Goal: Task Accomplishment & Management: Manage account settings

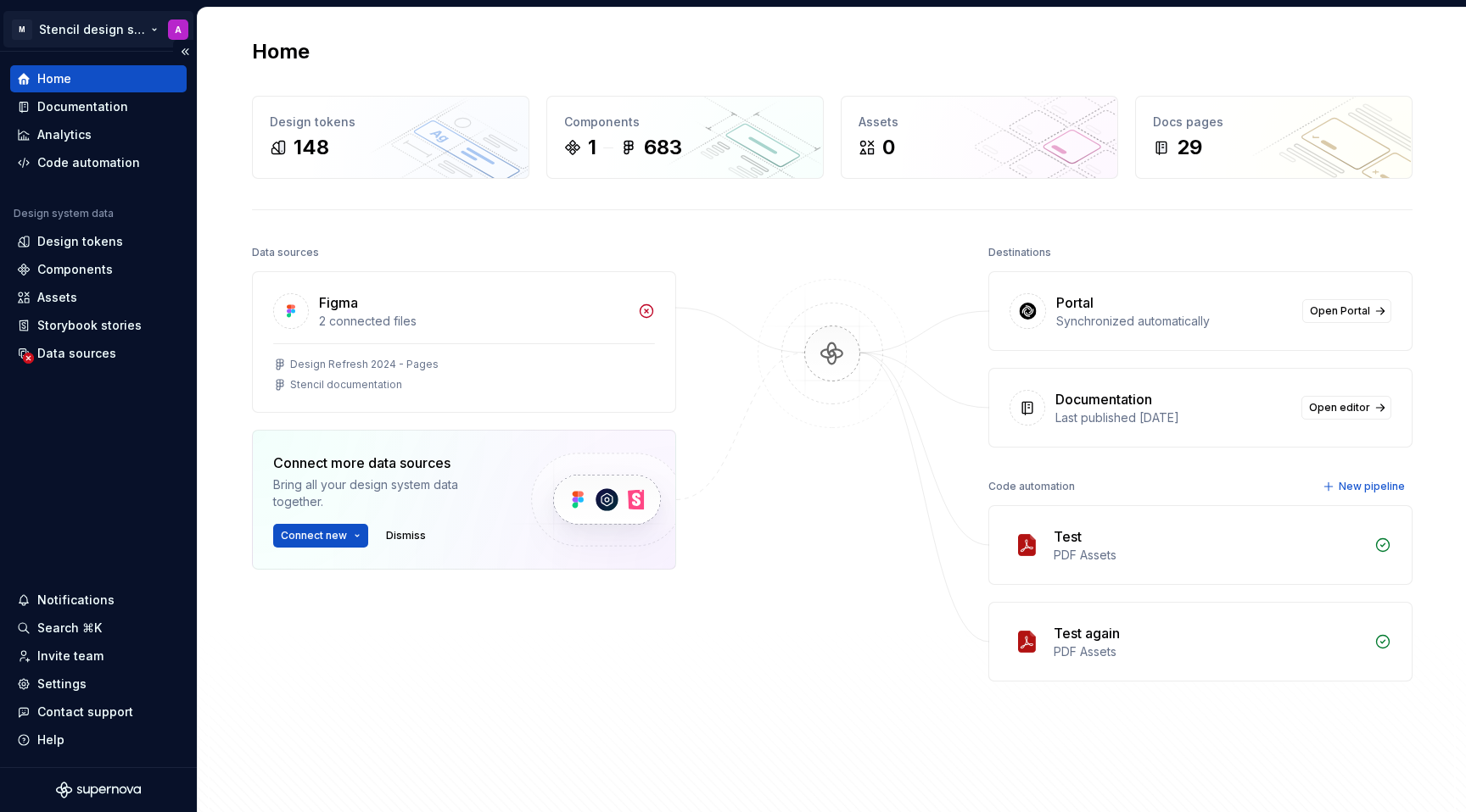
click at [151, 23] on html "M Stencil design system A Home Documentation Analytics Code automation Design s…" at bounding box center [733, 406] width 1466 height 812
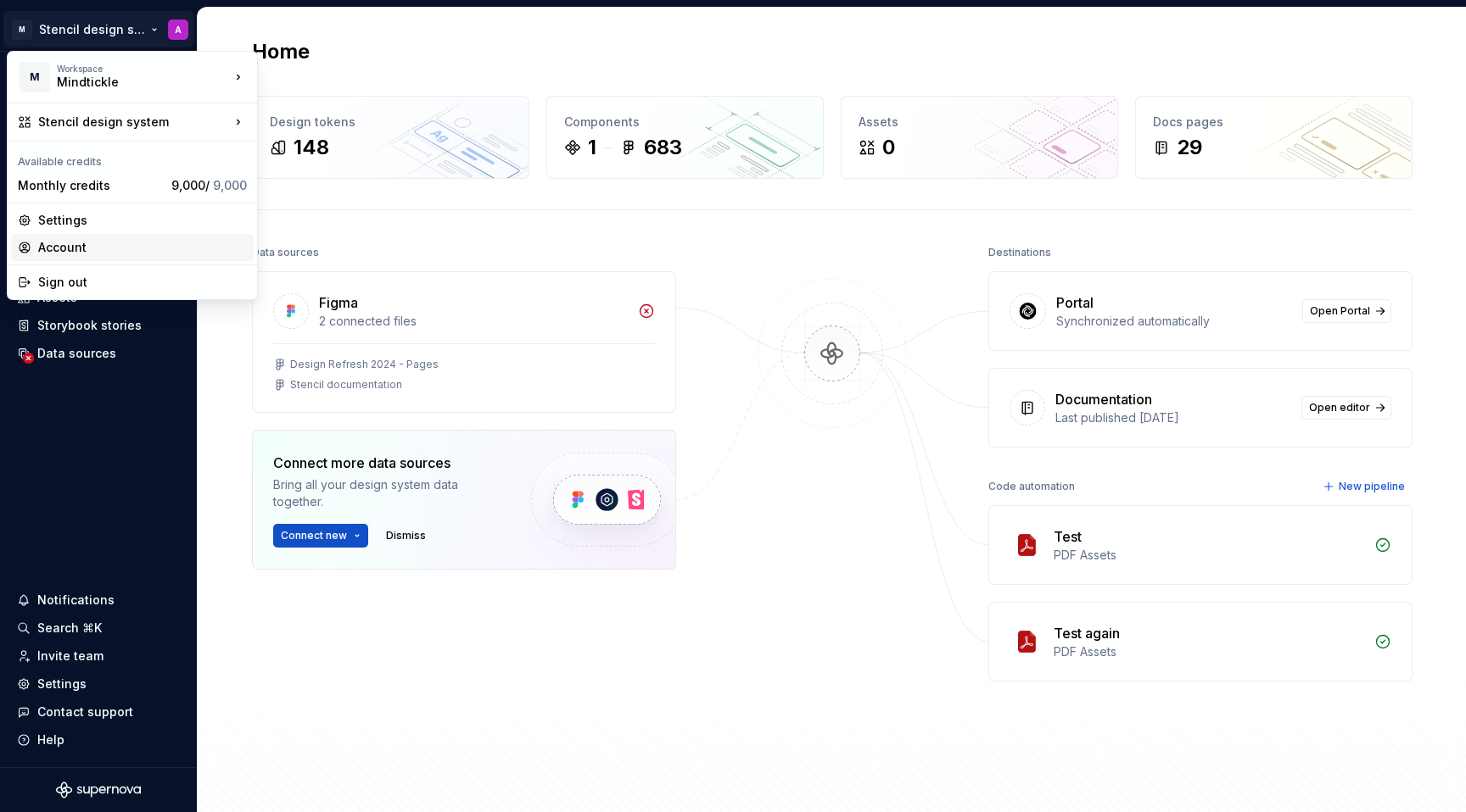
click at [53, 242] on div "Account" at bounding box center [142, 248] width 208 height 17
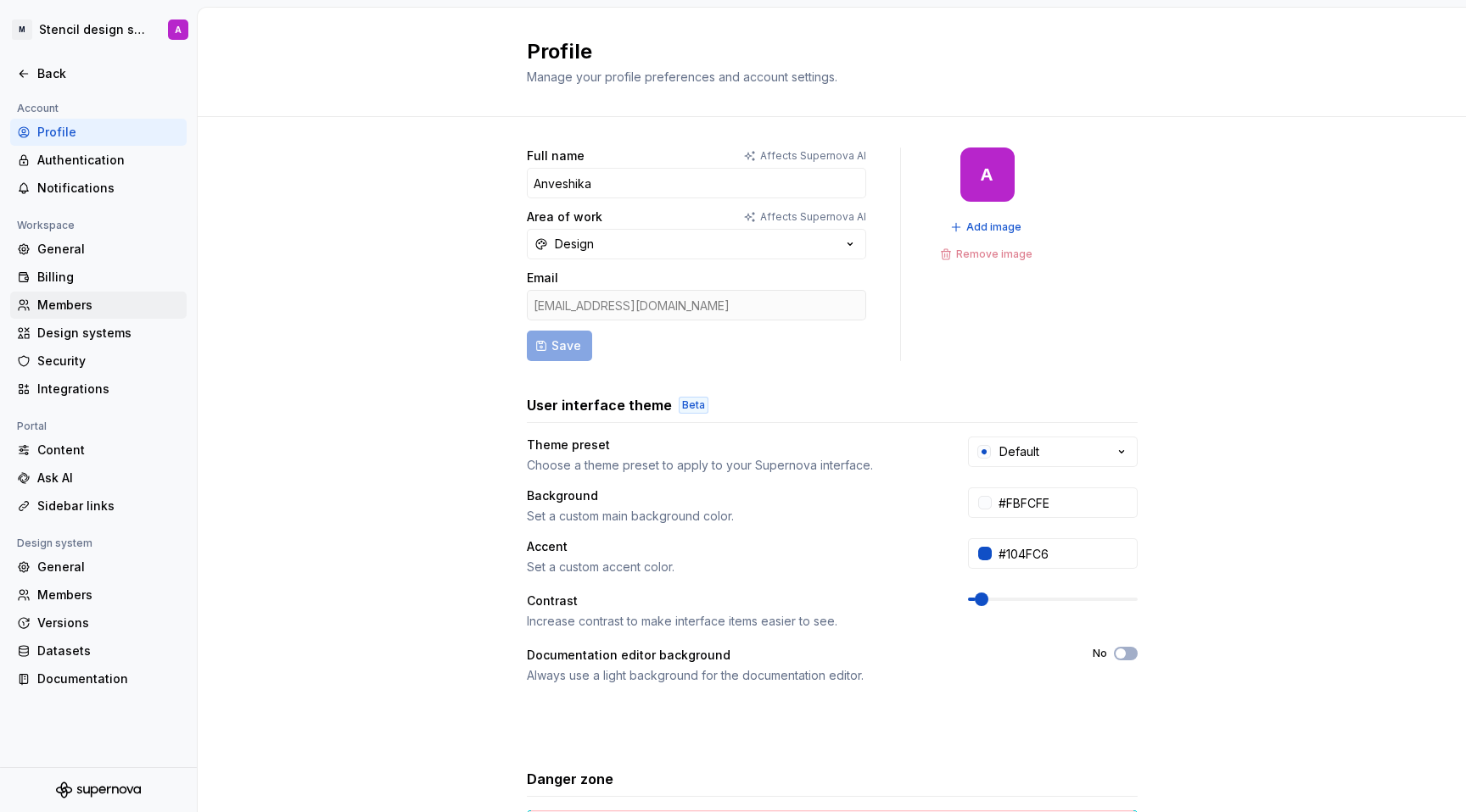
click at [58, 303] on div "Members" at bounding box center [108, 305] width 142 height 17
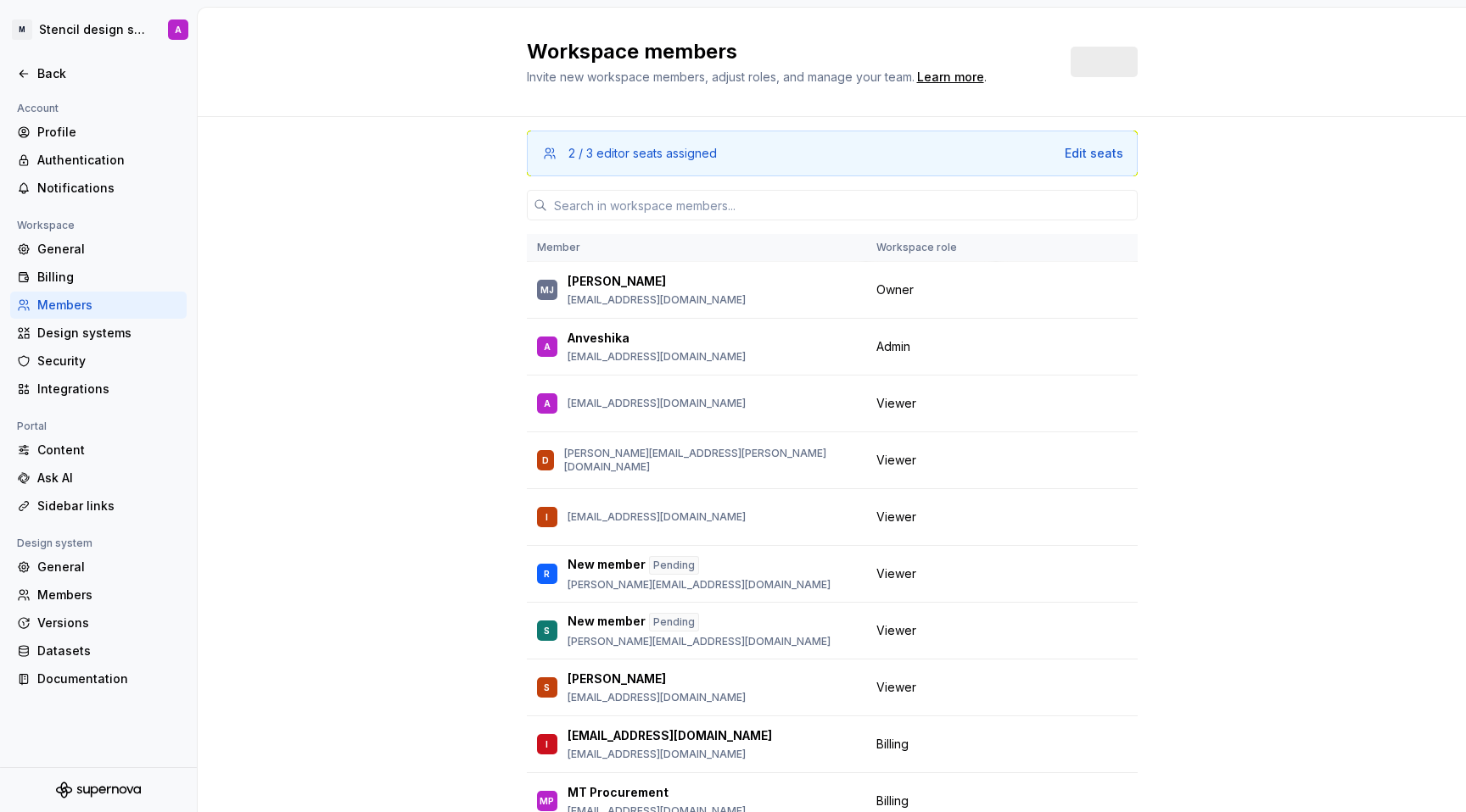
click at [58, 303] on div "Members" at bounding box center [108, 305] width 142 height 17
click at [1049, 405] on span "Change role" at bounding box center [1044, 403] width 62 height 14
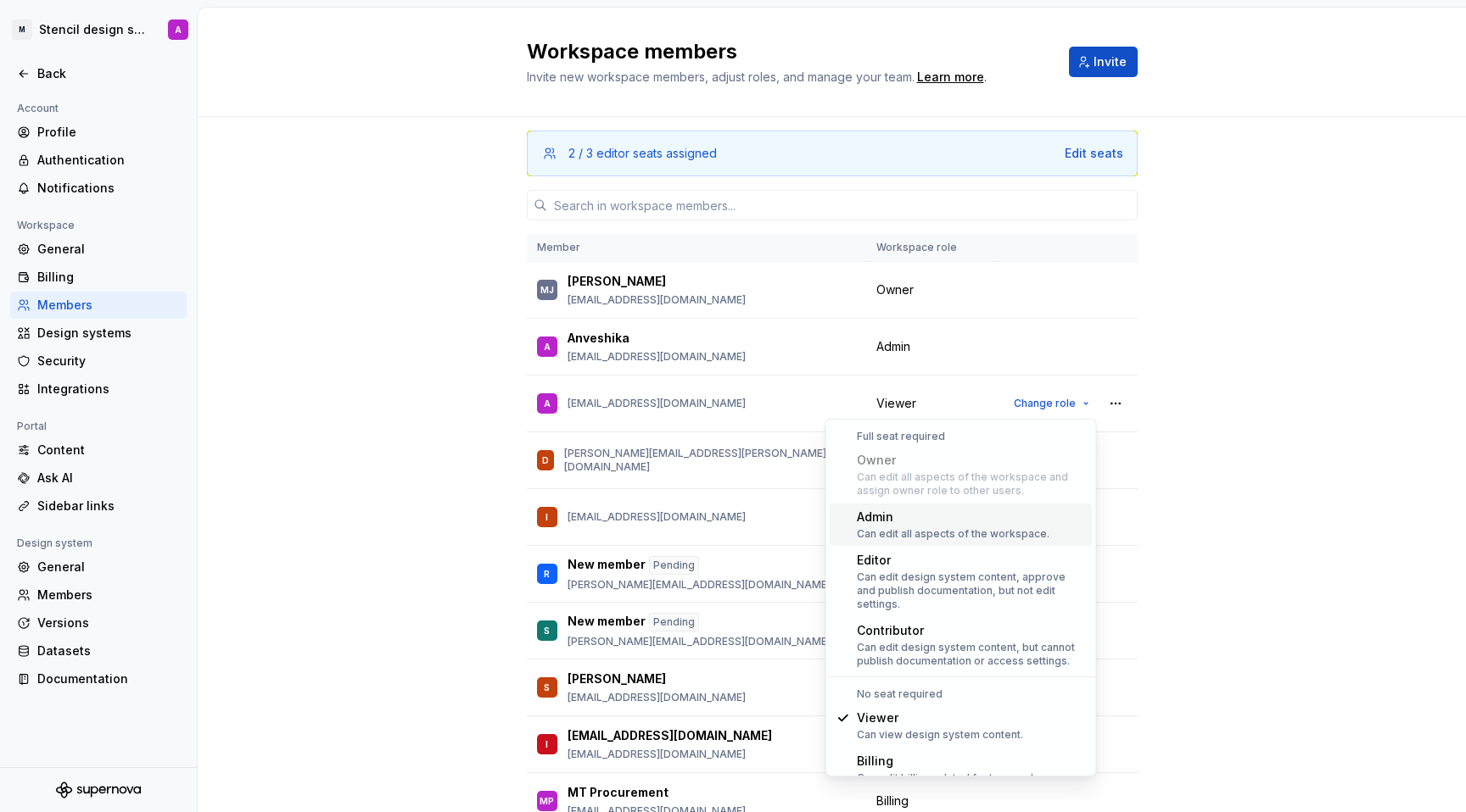
click at [1242, 357] on div "2 / 3 editor seats assigned Edit seats Member Workspace role [PERSON_NAME] [PER…" at bounding box center [831, 506] width 1268 height 776
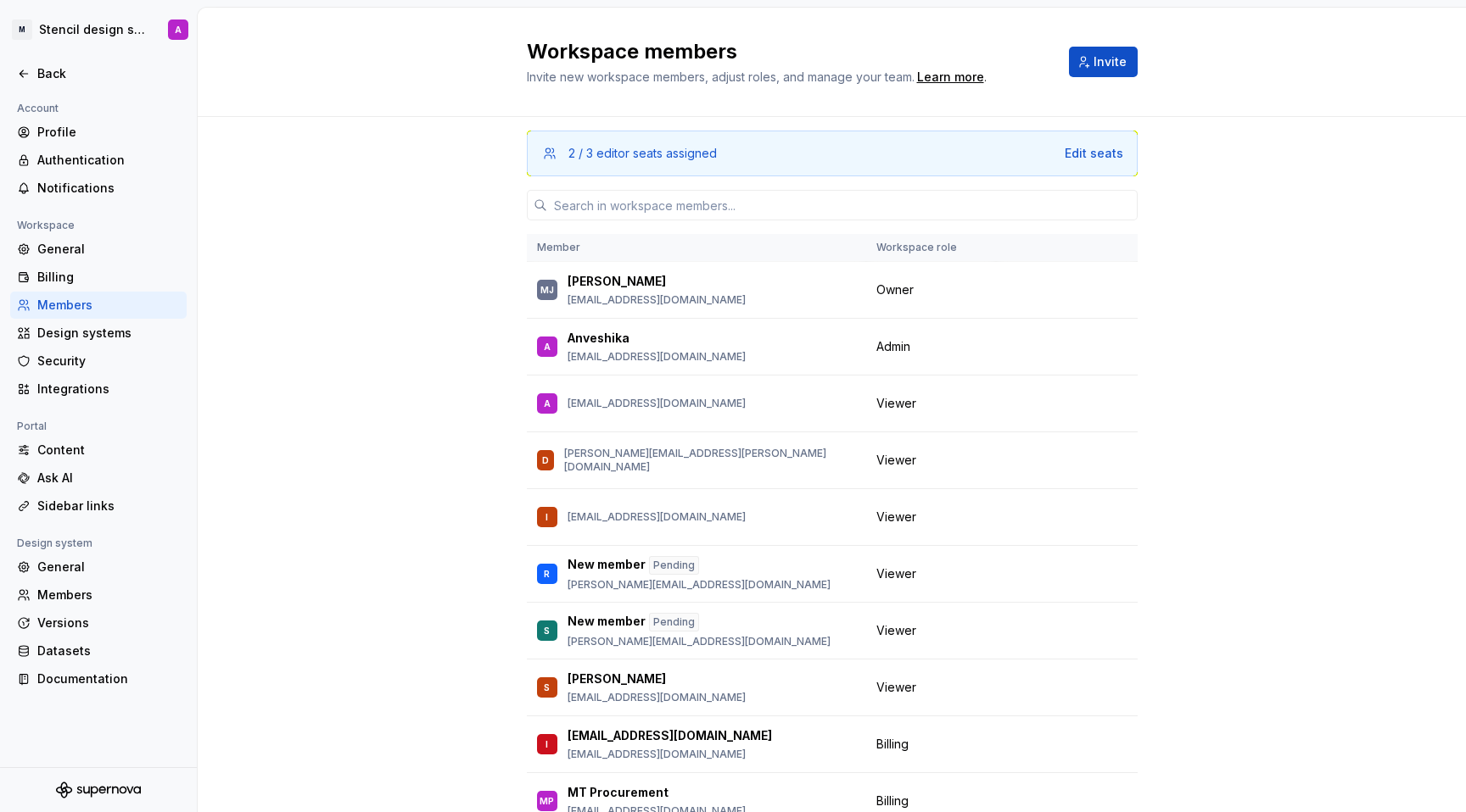
drag, startPoint x: 1075, startPoint y: 352, endPoint x: 1274, endPoint y: 262, distance: 218.4
click at [1274, 262] on div "2 / 3 editor seats assigned Edit seats Member Workspace role [PERSON_NAME] [PER…" at bounding box center [831, 506] width 1268 height 776
click at [1057, 401] on span "Change role" at bounding box center [1044, 403] width 62 height 14
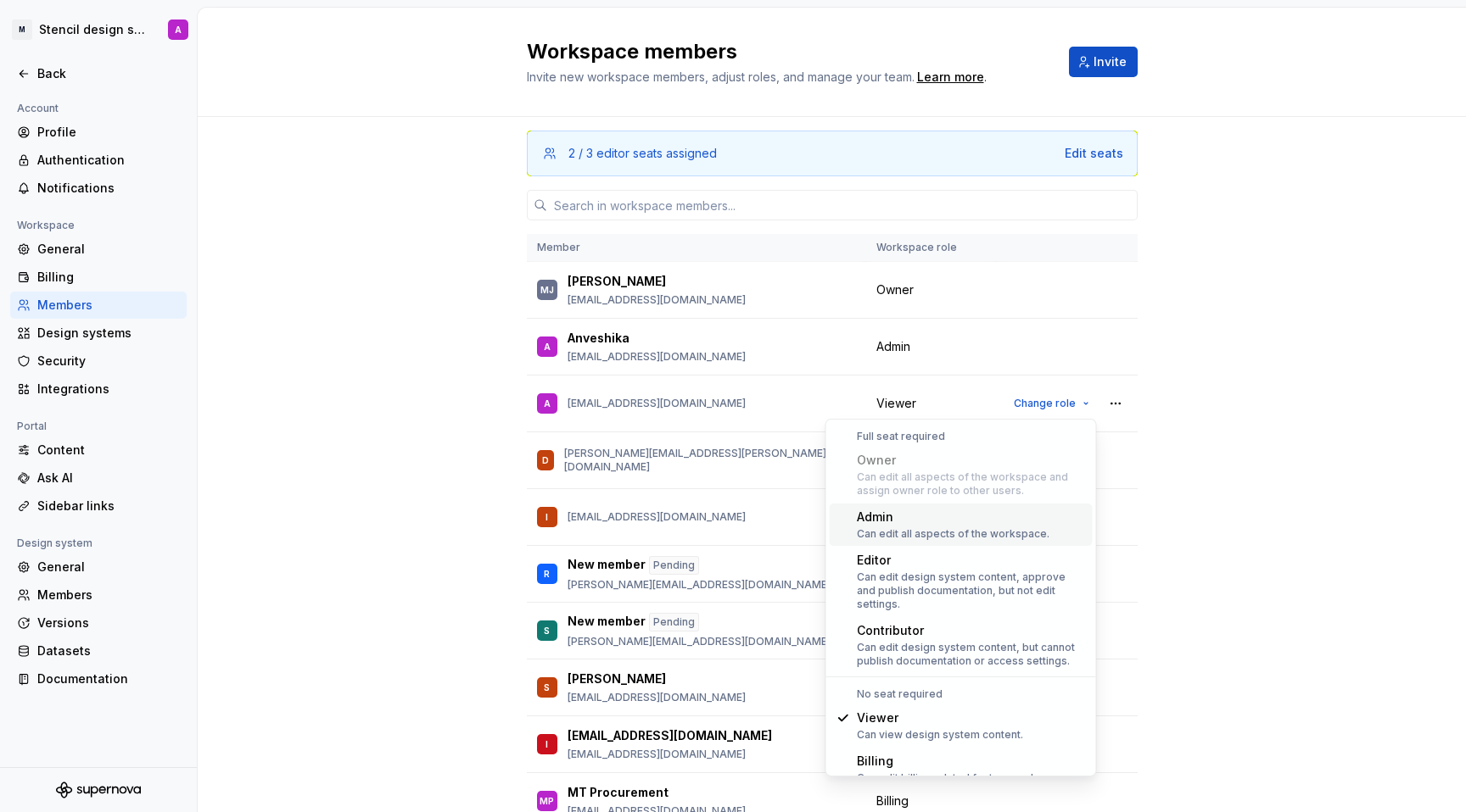
click at [897, 514] on div "Admin" at bounding box center [953, 517] width 193 height 17
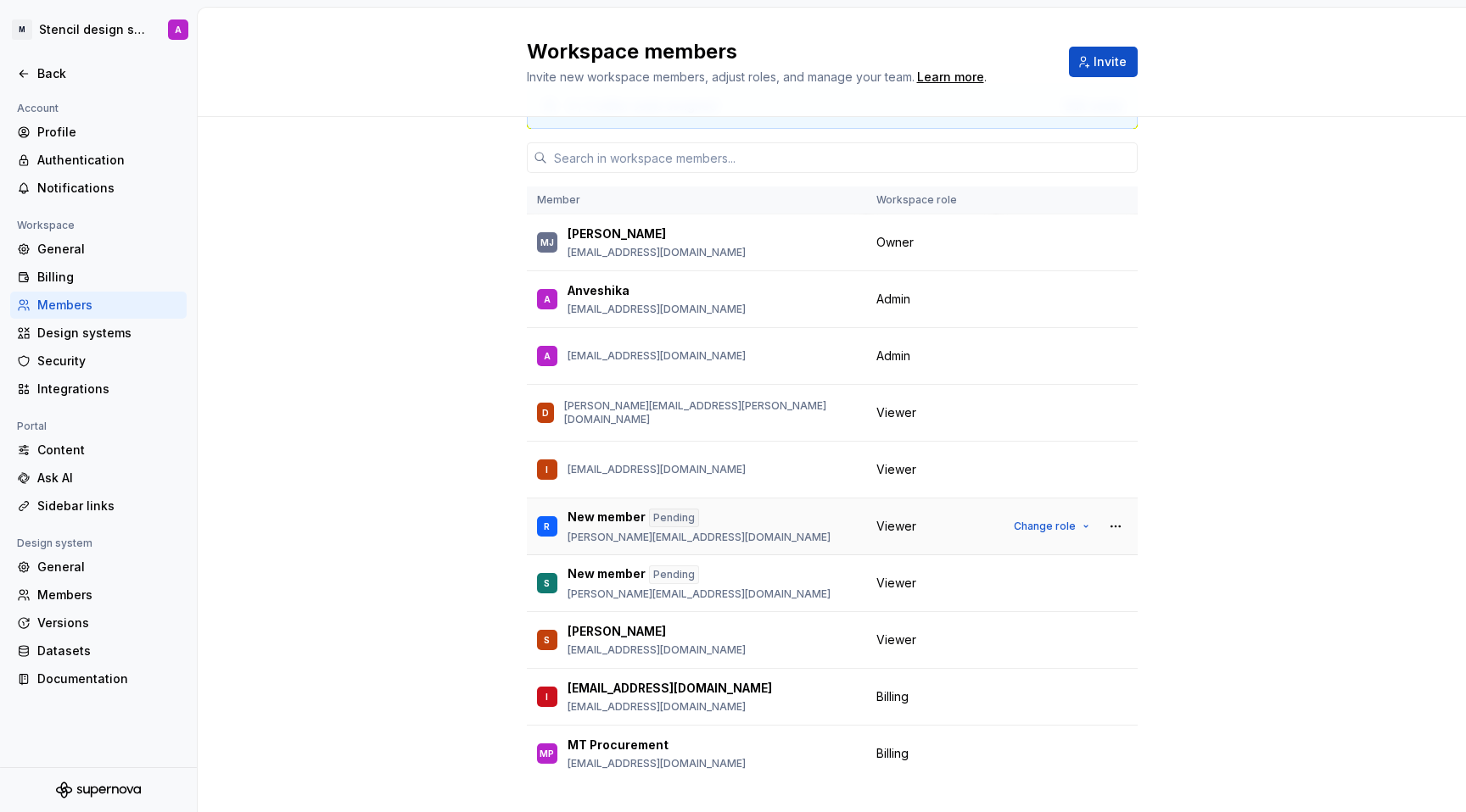
scroll to position [82, 0]
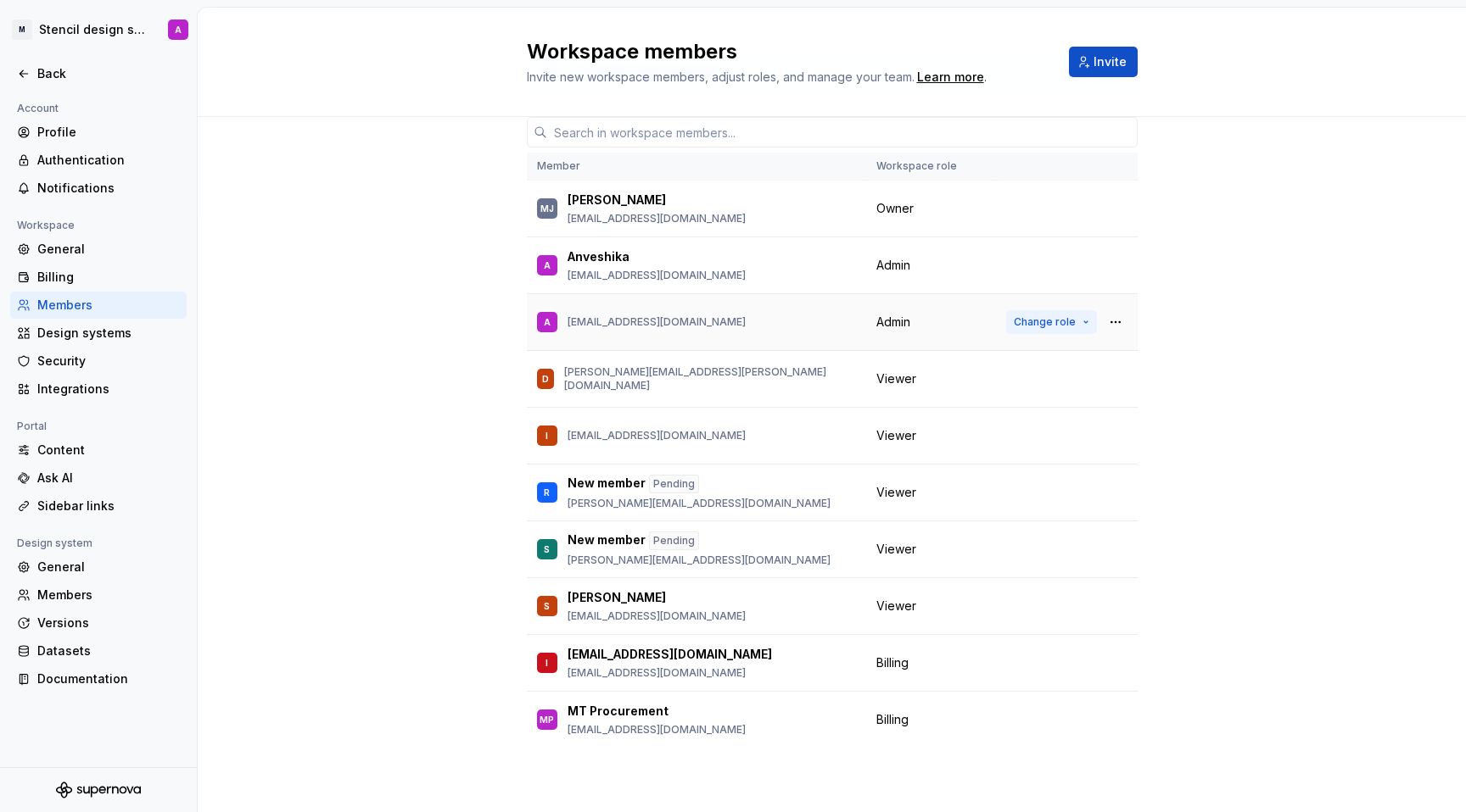
click at [1080, 328] on button "Change role" at bounding box center [1051, 322] width 91 height 24
click at [1118, 320] on button "button" at bounding box center [1115, 322] width 24 height 24
click at [1252, 288] on div "3 / 3 editor seats assigned Edit seats Member Workspace role [PERSON_NAME] [PER…" at bounding box center [831, 424] width 1268 height 776
click at [1087, 265] on span "Change role" at bounding box center [1074, 265] width 62 height 14
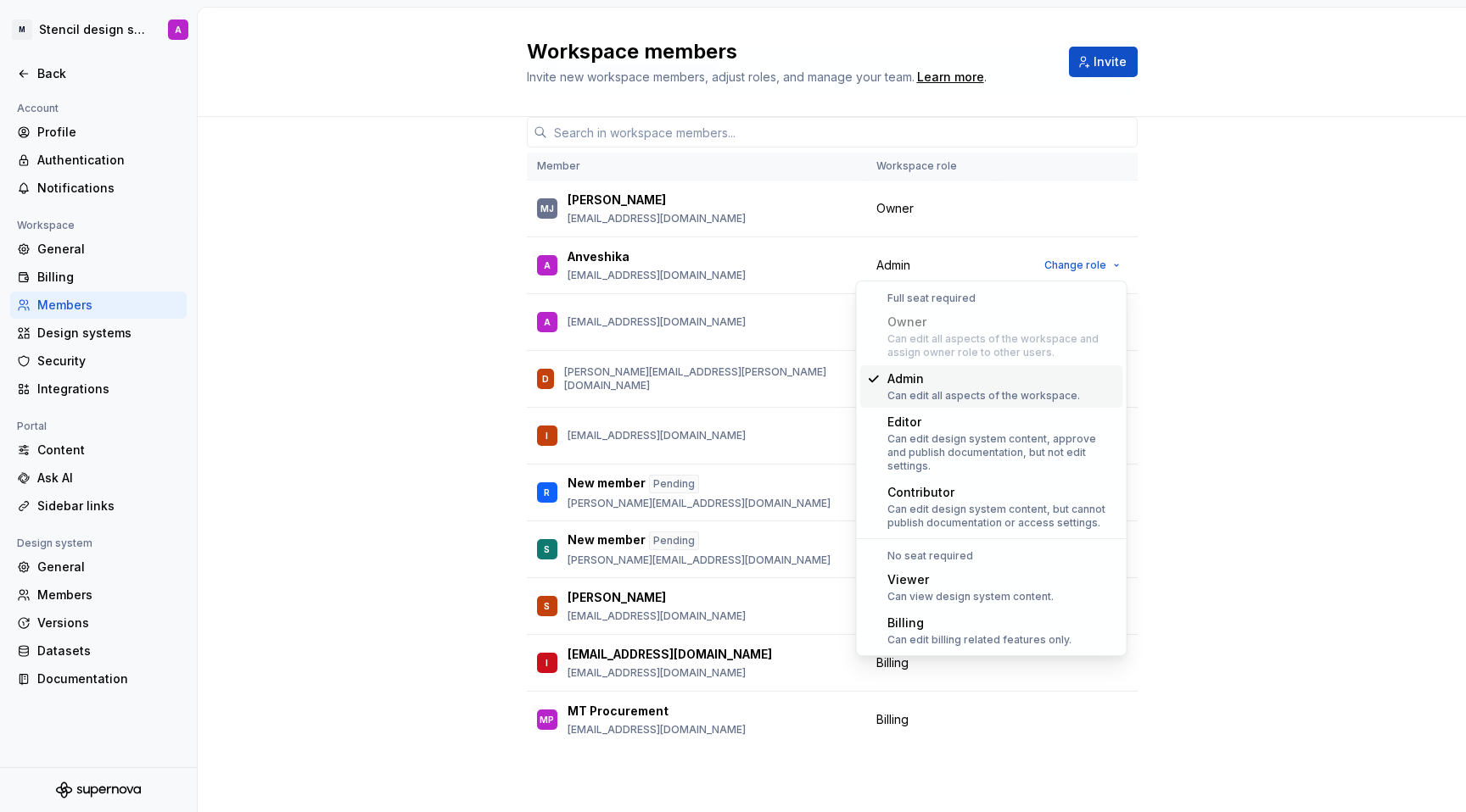
click at [1210, 251] on div "3 / 3 editor seats assigned Edit seats Member Workspace role [PERSON_NAME] [PER…" at bounding box center [831, 424] width 1268 height 776
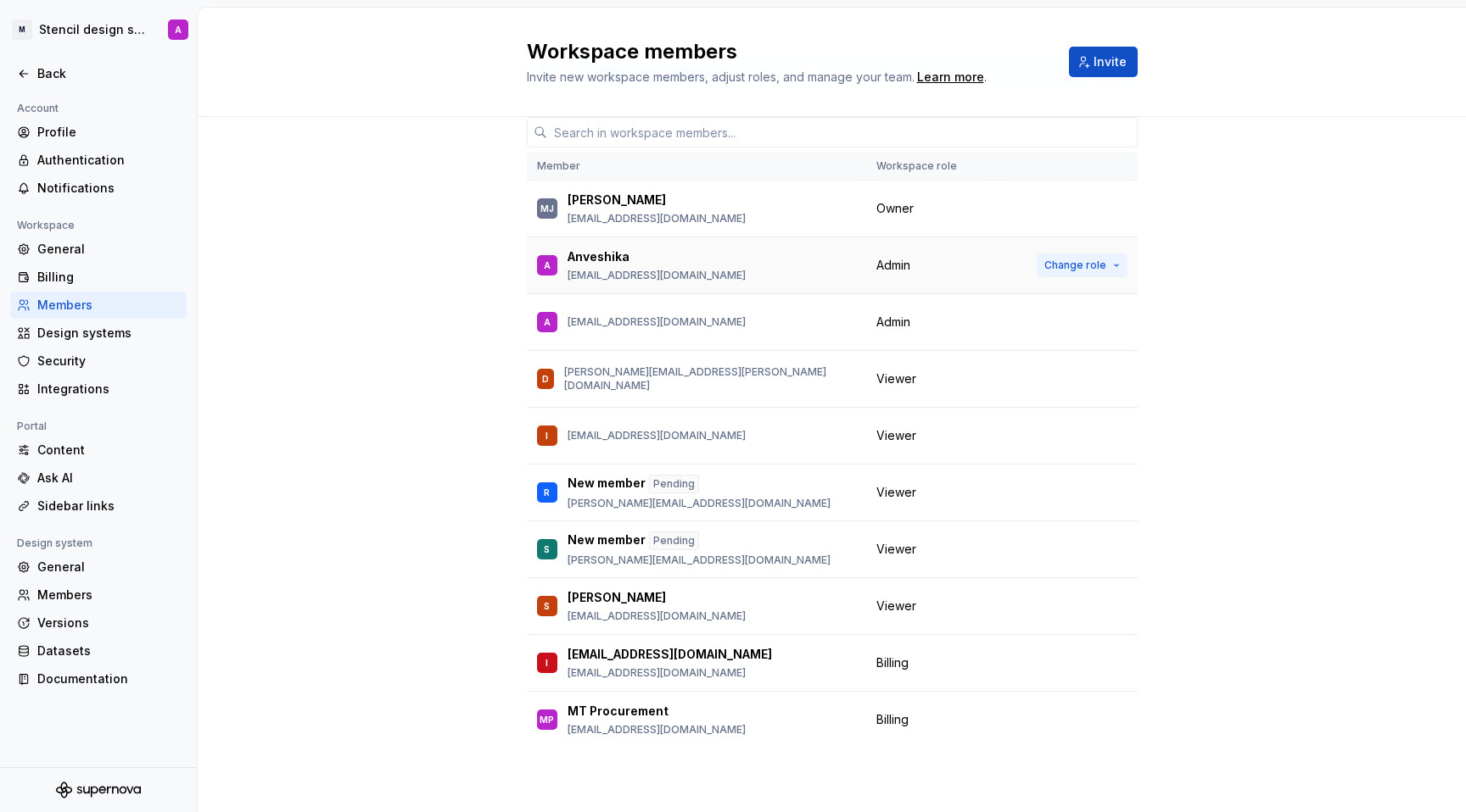
click at [1089, 268] on span "Change role" at bounding box center [1074, 265] width 62 height 14
click at [1158, 339] on div "3 / 3 editor seats assigned Edit seats Member Workspace role [PERSON_NAME] [PER…" at bounding box center [831, 424] width 1268 height 776
click at [1045, 666] on span "Change role" at bounding box center [1044, 662] width 62 height 14
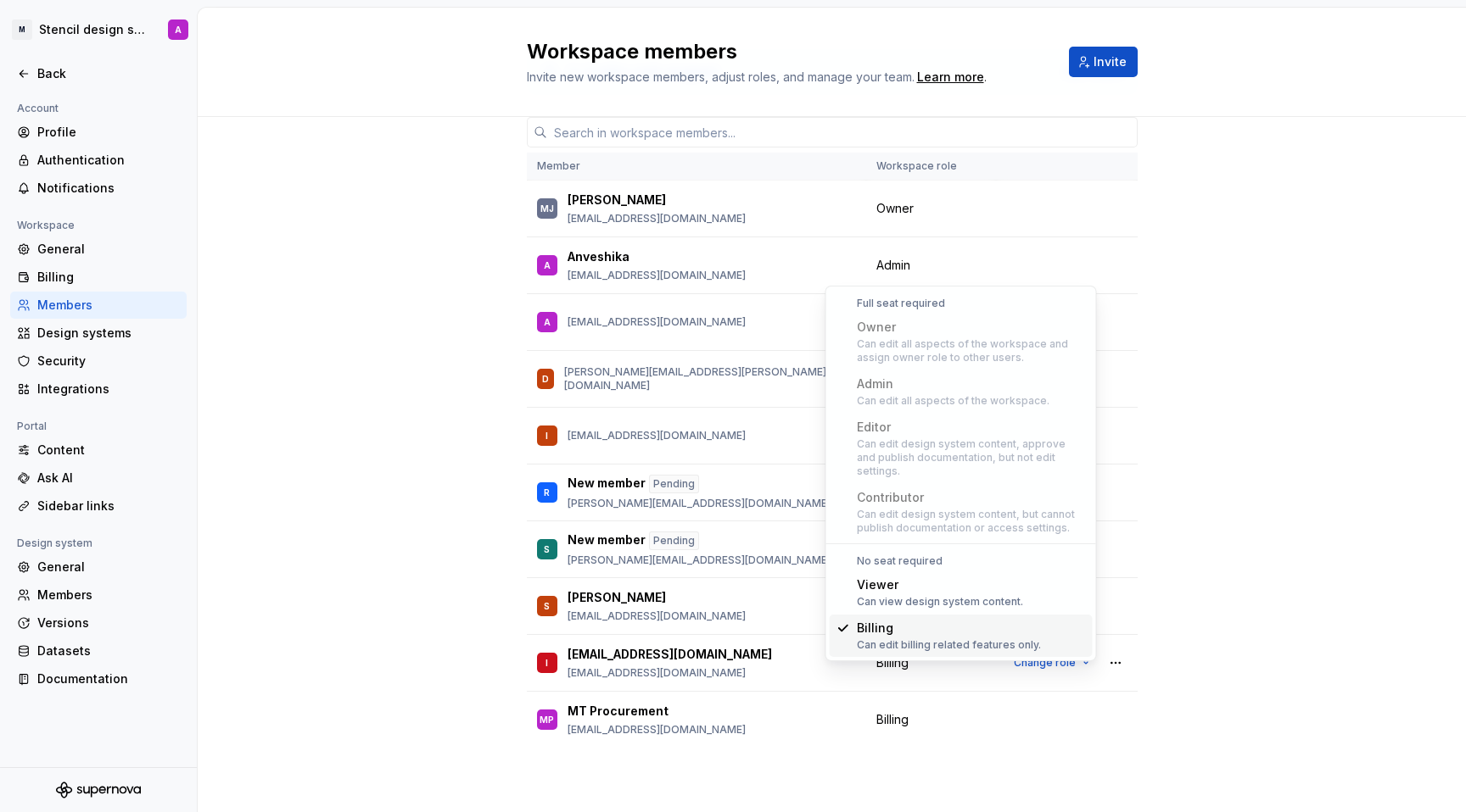
click at [1248, 332] on div "3 / 3 editor seats assigned Edit seats Member Workspace role [PERSON_NAME] [PER…" at bounding box center [831, 424] width 1268 height 776
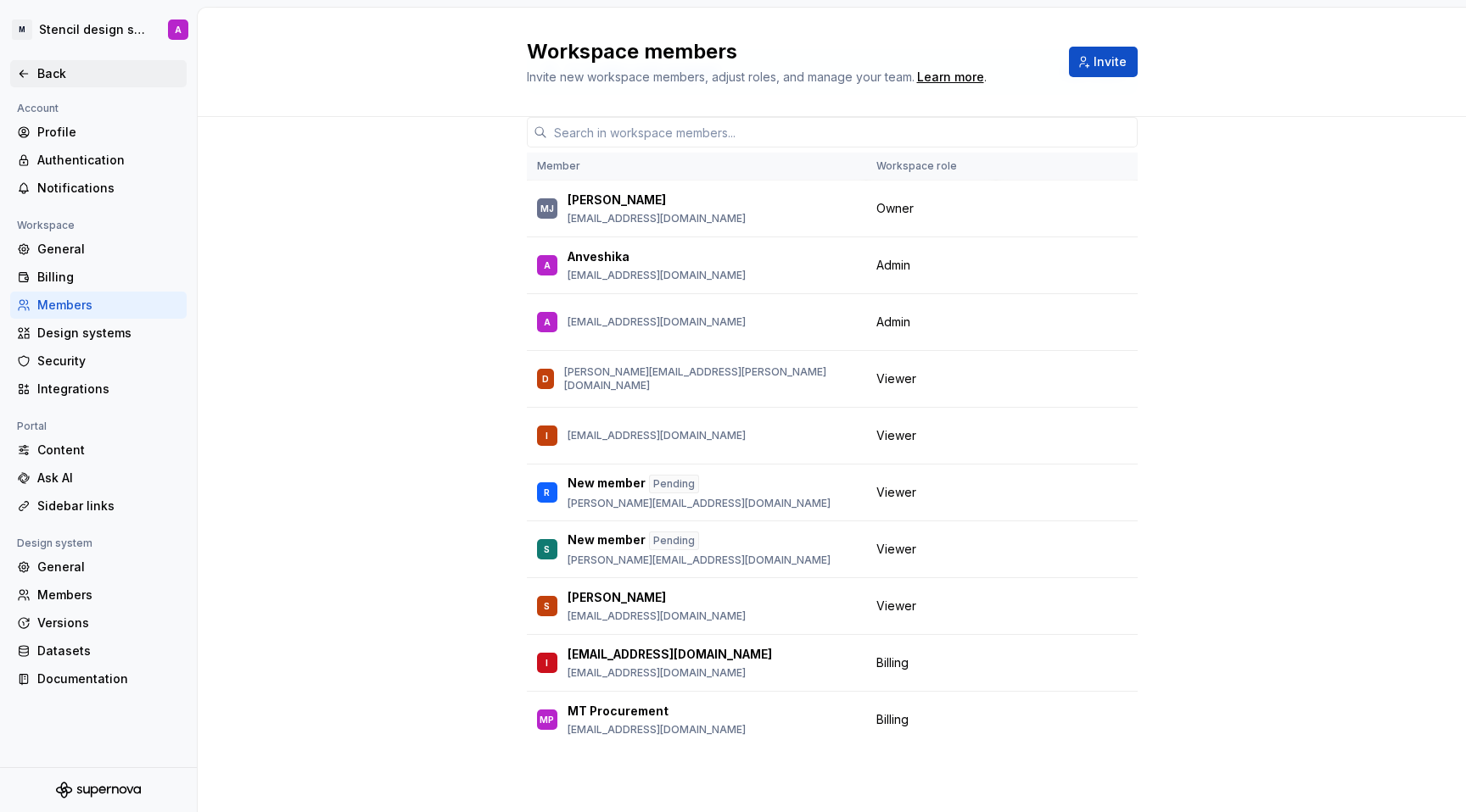
click at [32, 68] on div "Back" at bounding box center [97, 73] width 162 height 17
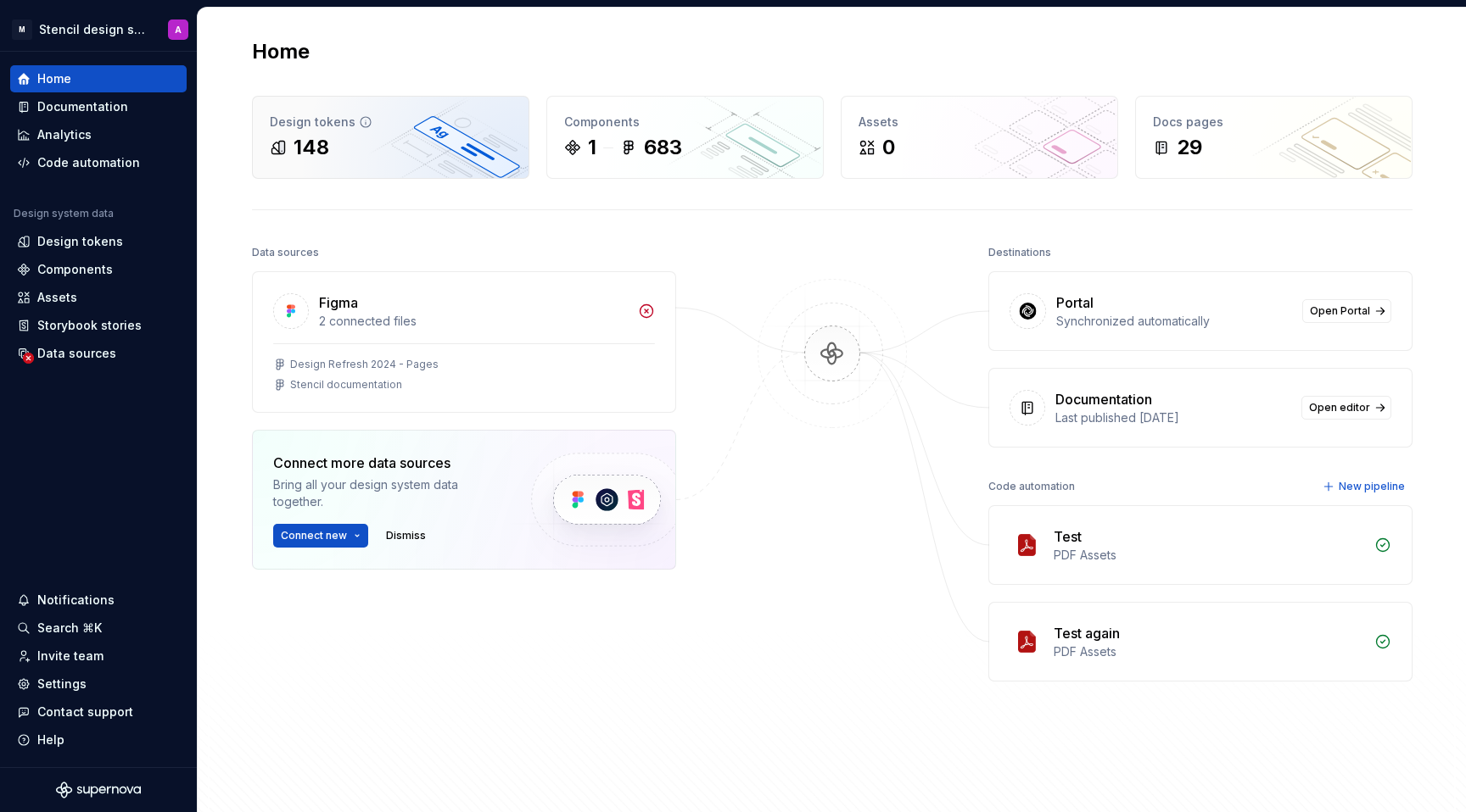
click at [442, 106] on div "Design tokens 148" at bounding box center [390, 137] width 275 height 82
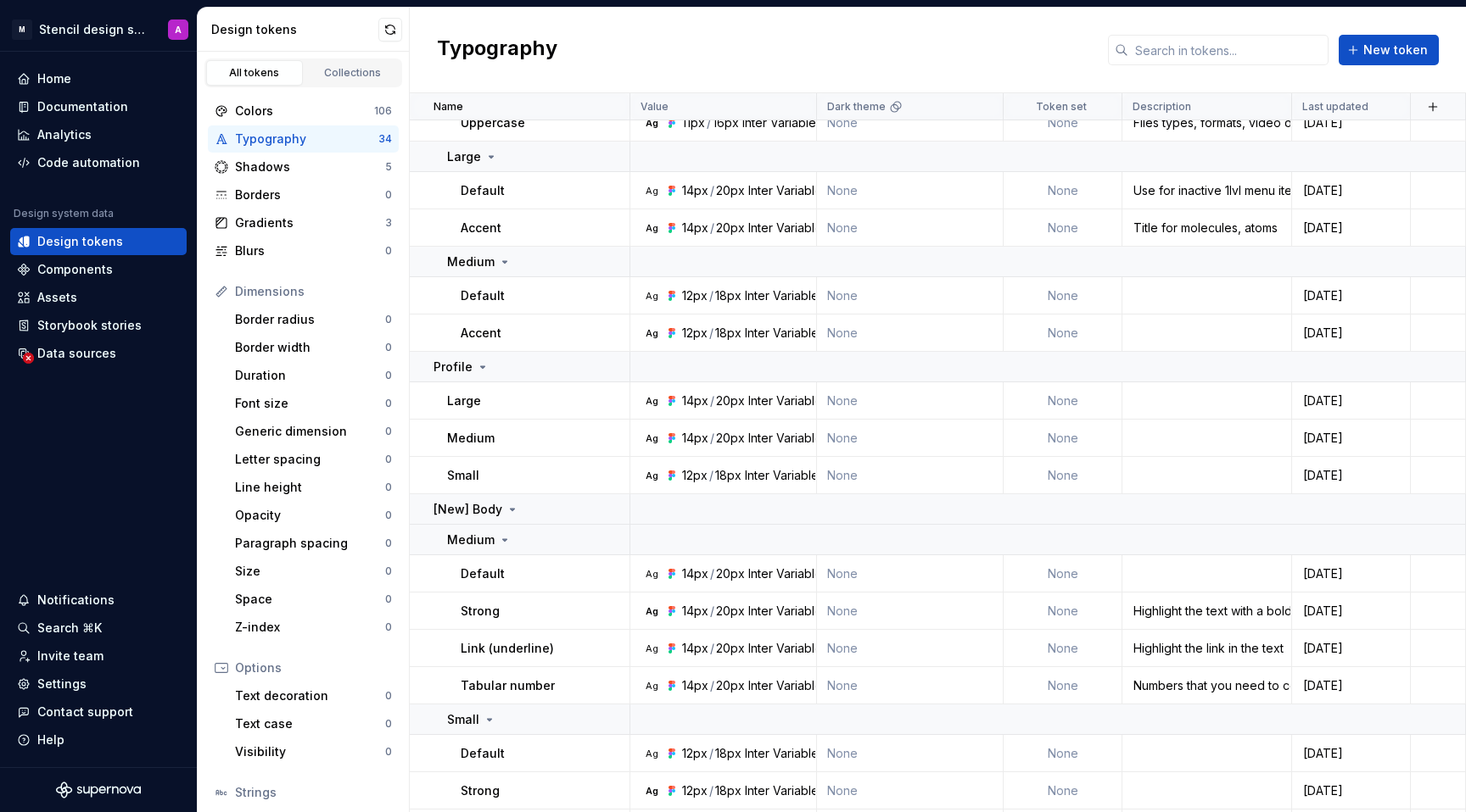
scroll to position [1065, 0]
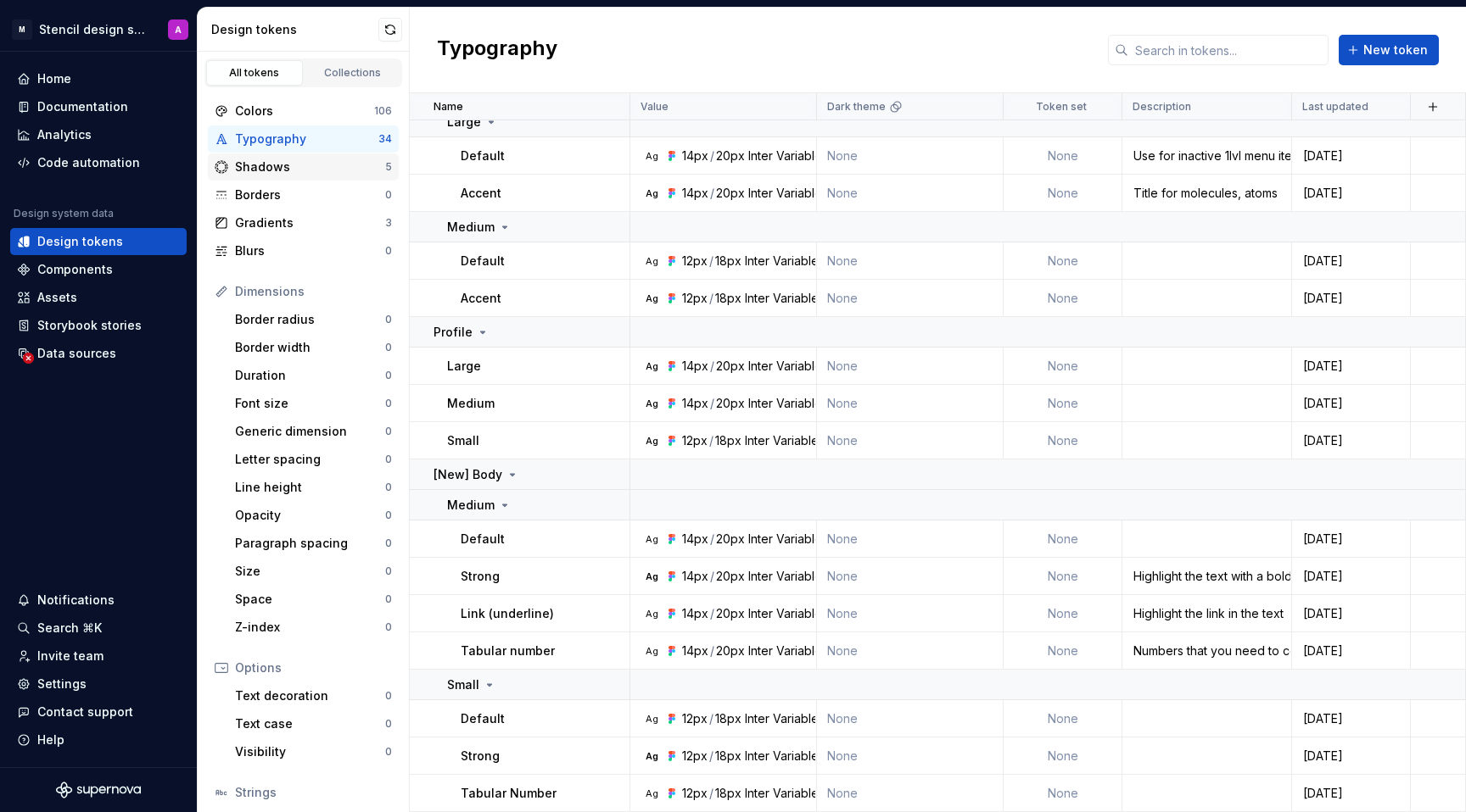
click at [260, 163] on div "Shadows" at bounding box center [310, 167] width 151 height 17
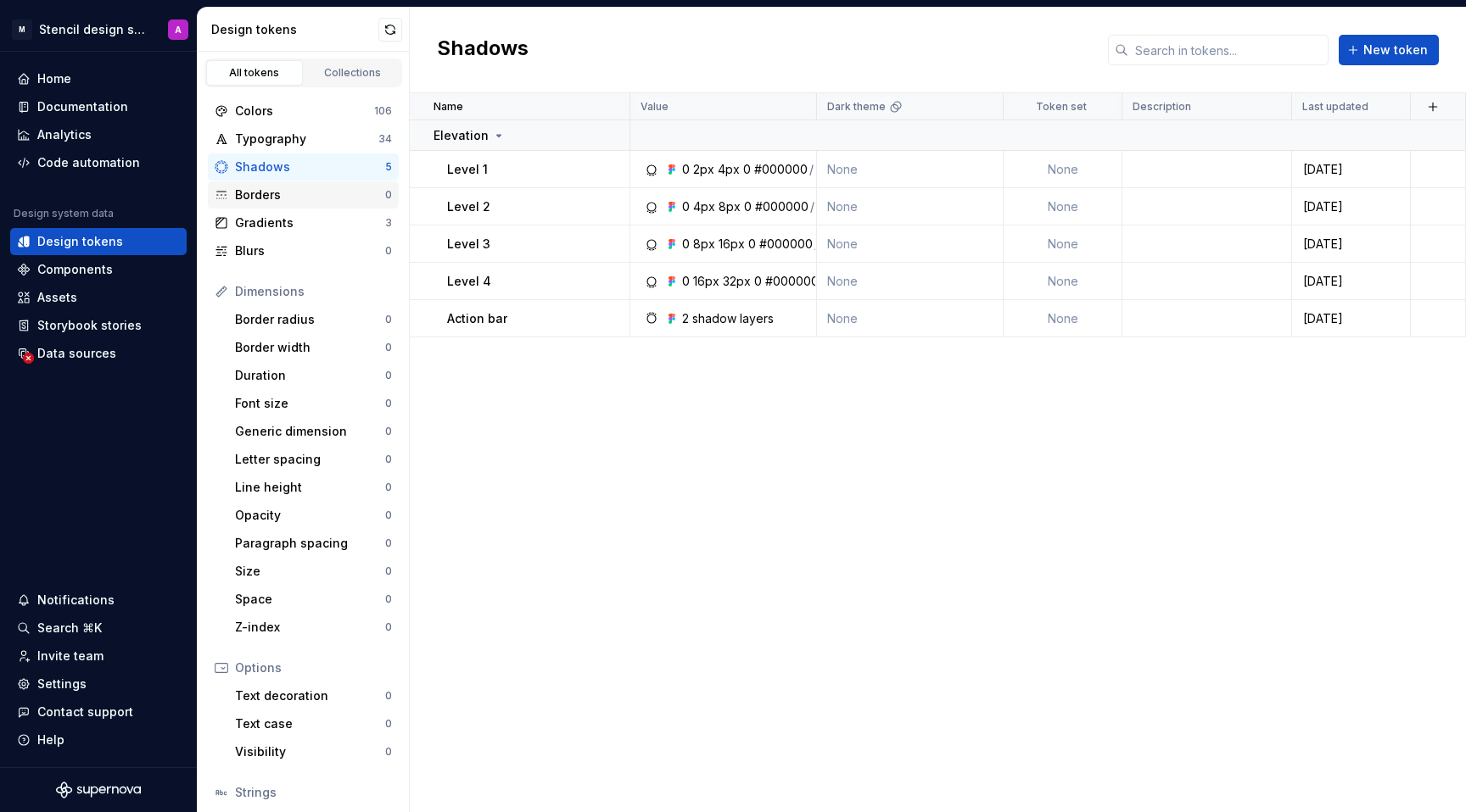
click at [252, 192] on div "Borders" at bounding box center [310, 195] width 151 height 17
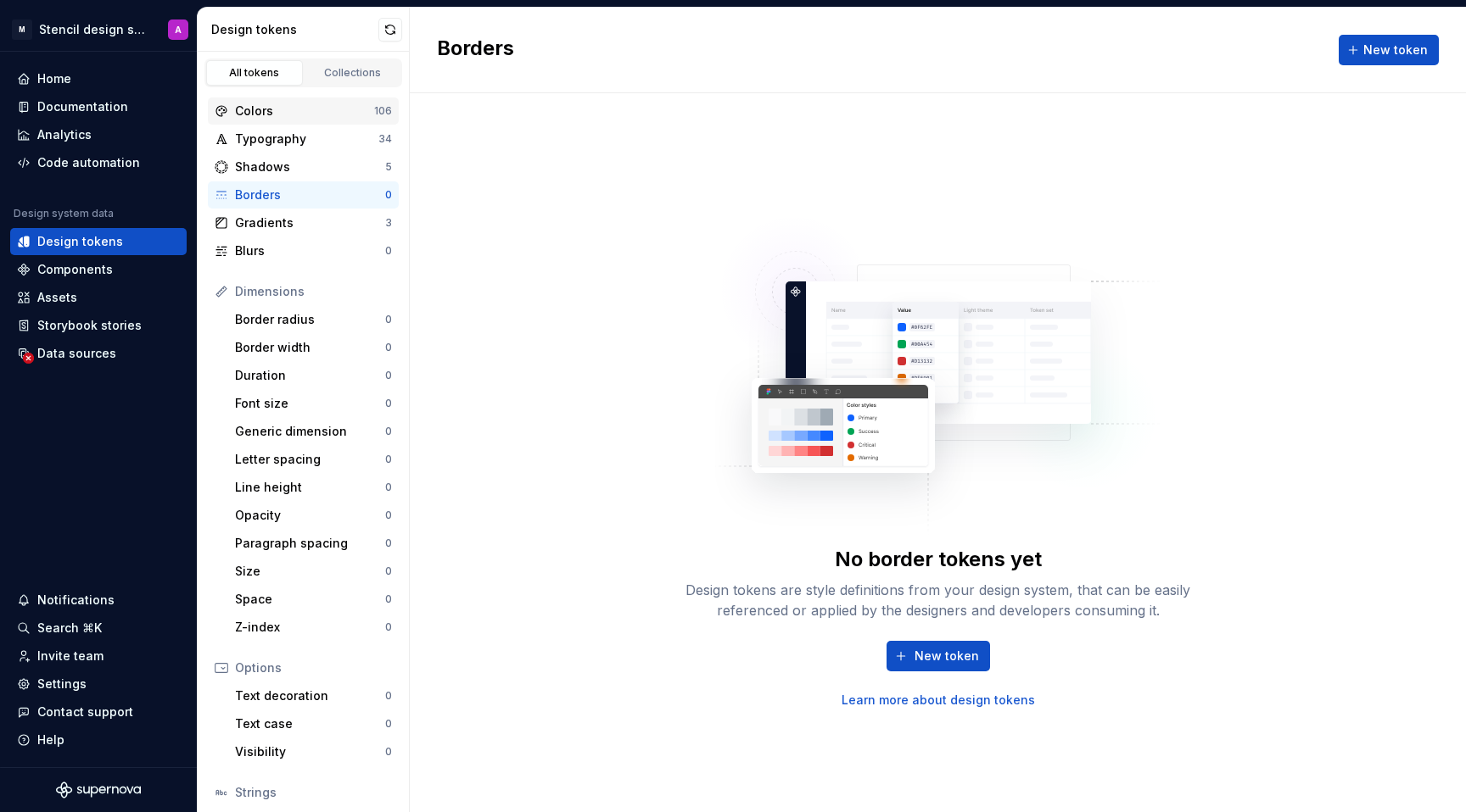
click at [294, 115] on div "Colors" at bounding box center [305, 111] width 140 height 17
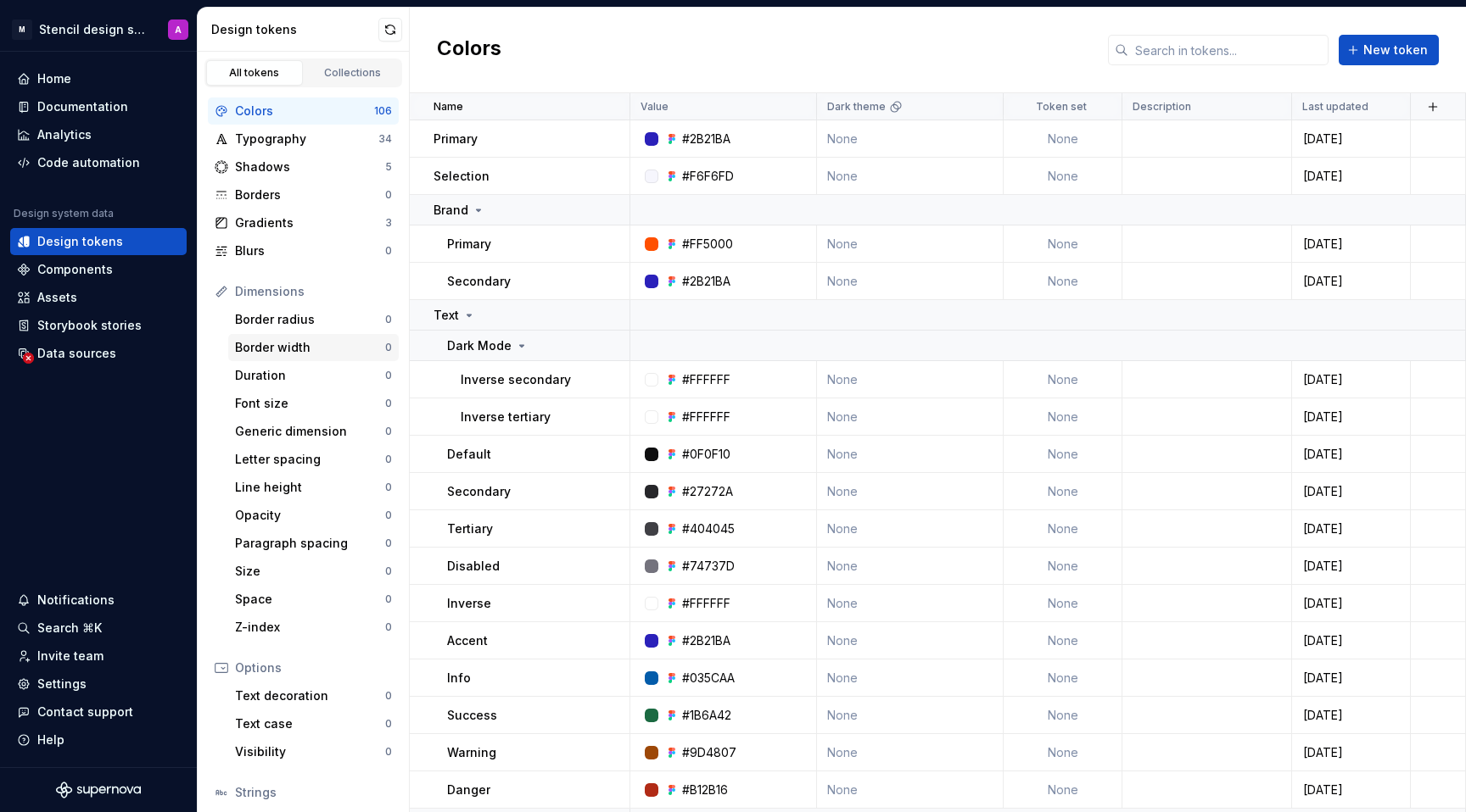
scroll to position [117, 0]
